Goal: Navigation & Orientation: Go to known website

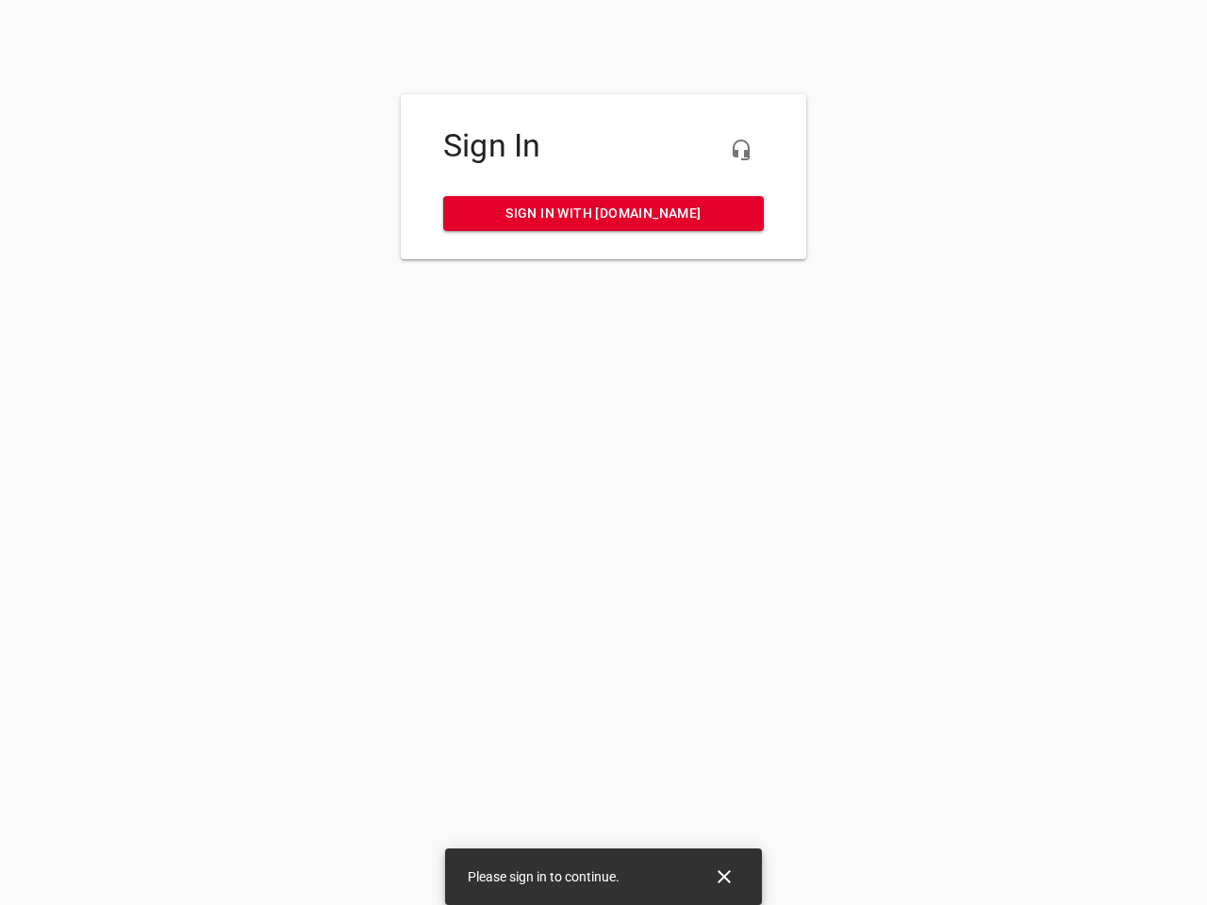
click at [741, 150] on icon "button" at bounding box center [741, 150] width 23 height 23
click at [724, 877] on icon "Close" at bounding box center [724, 877] width 13 height 13
